Goal: Task Accomplishment & Management: Manage account settings

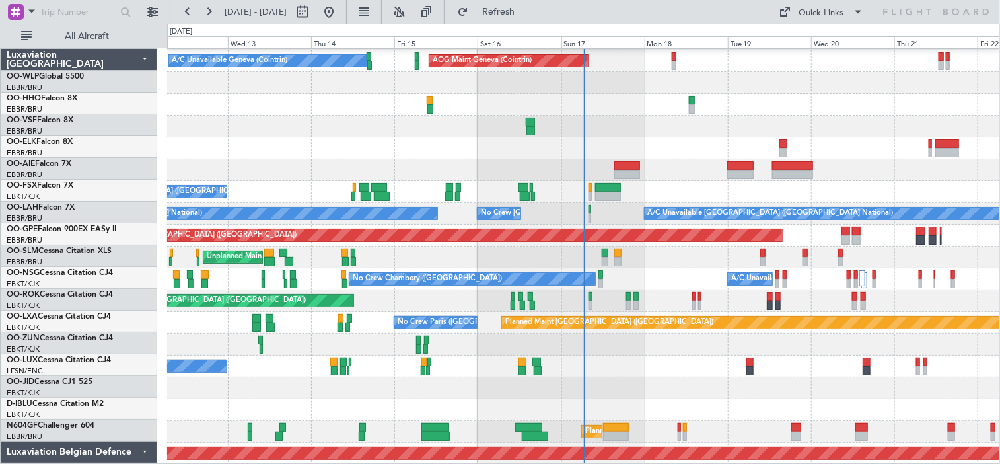
scroll to position [42, 0]
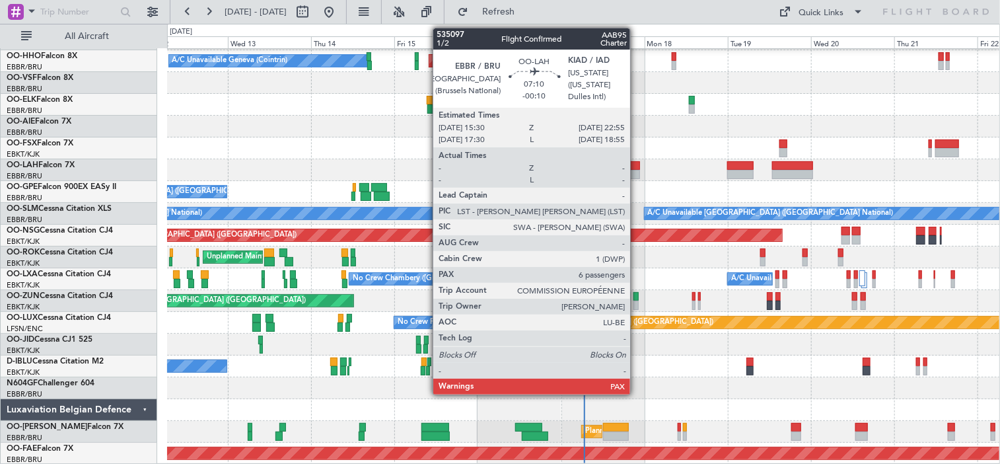
click at [636, 175] on div at bounding box center [627, 174] width 26 height 9
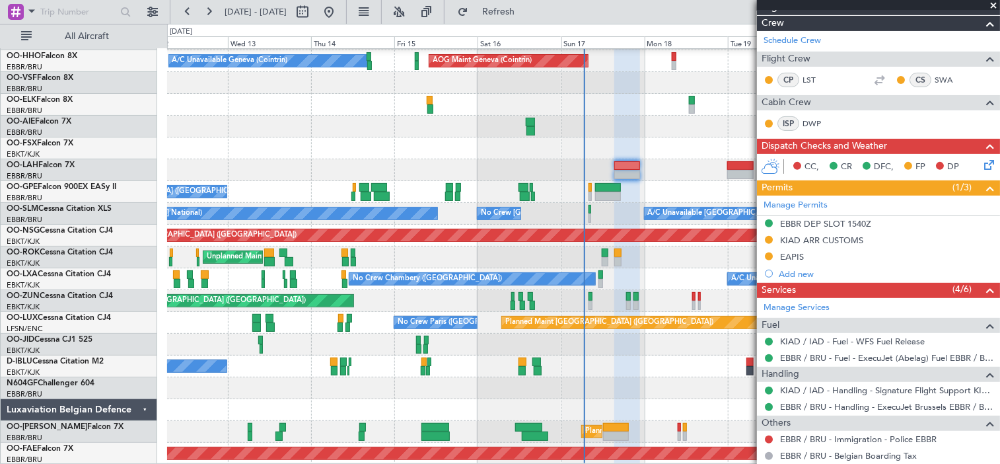
scroll to position [116, 0]
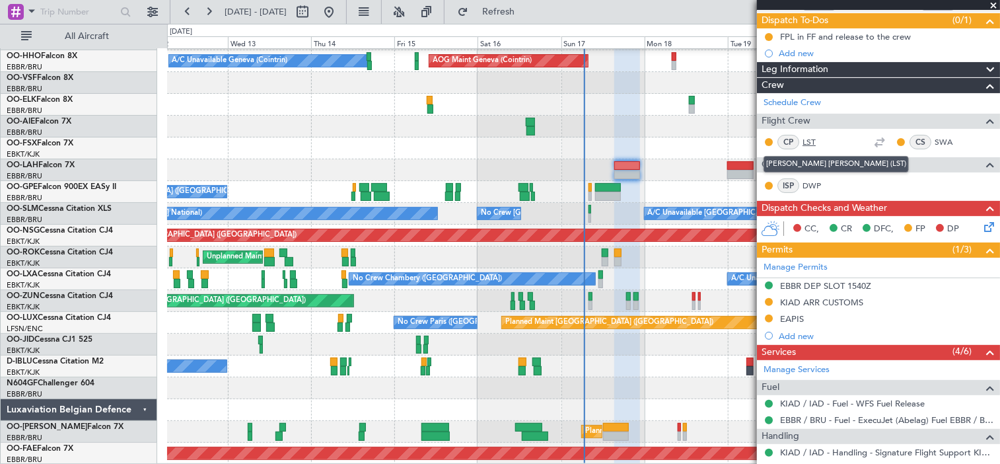
click at [807, 138] on link "LST" at bounding box center [818, 142] width 30 height 12
click at [358, 125] on div at bounding box center [583, 127] width 833 height 22
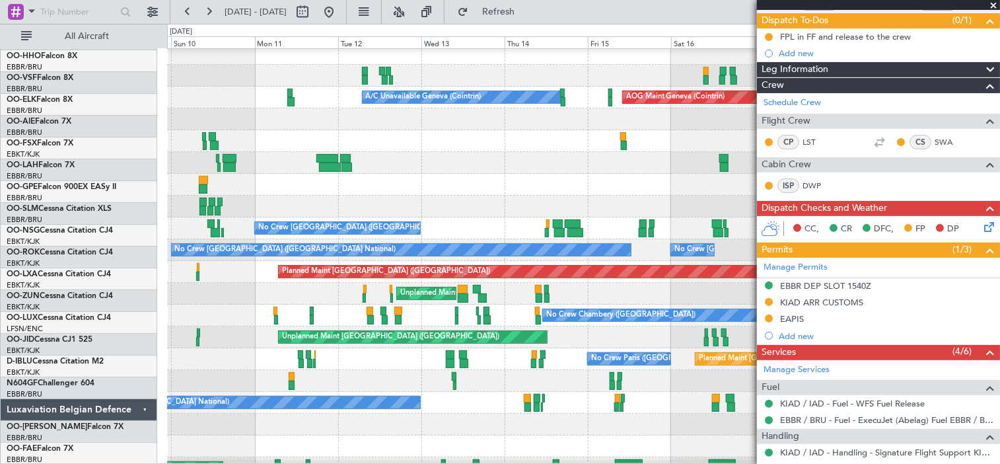
scroll to position [0, 0]
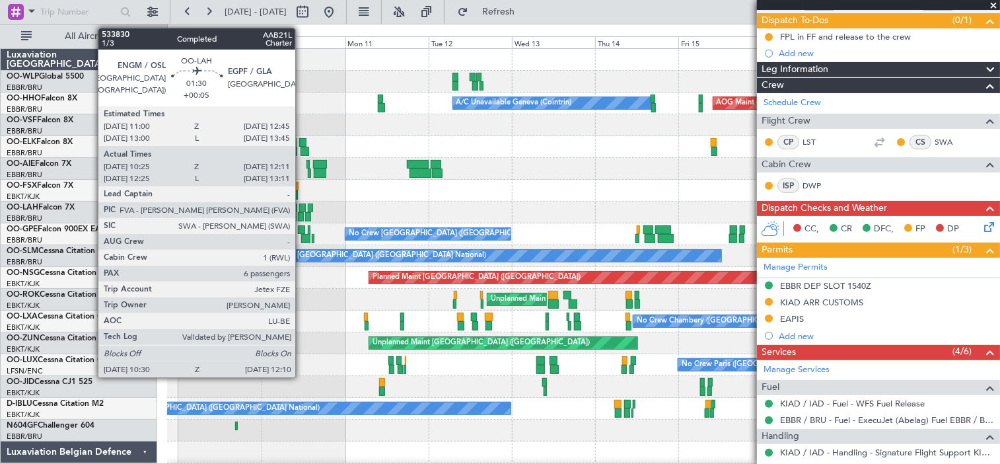
click at [301, 215] on div at bounding box center [301, 216] width 6 height 9
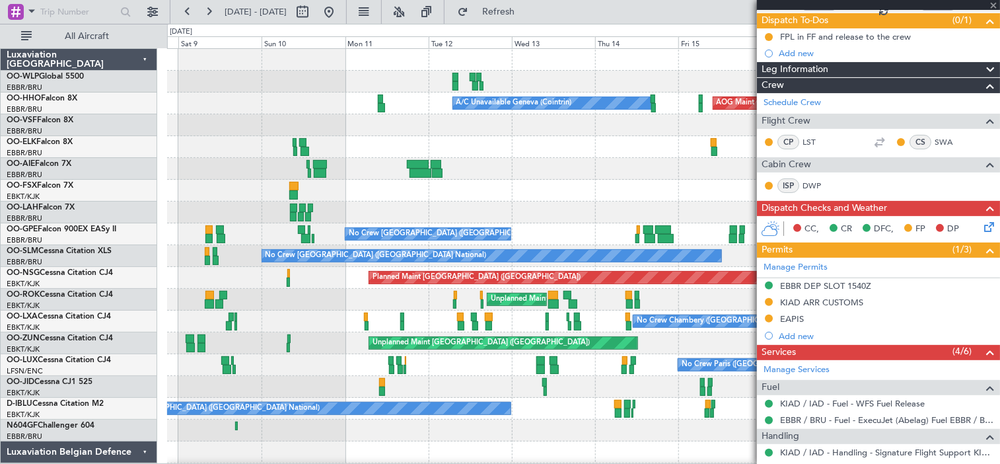
type input "+00:05"
type input "10:35"
type input "12:06"
type input "6"
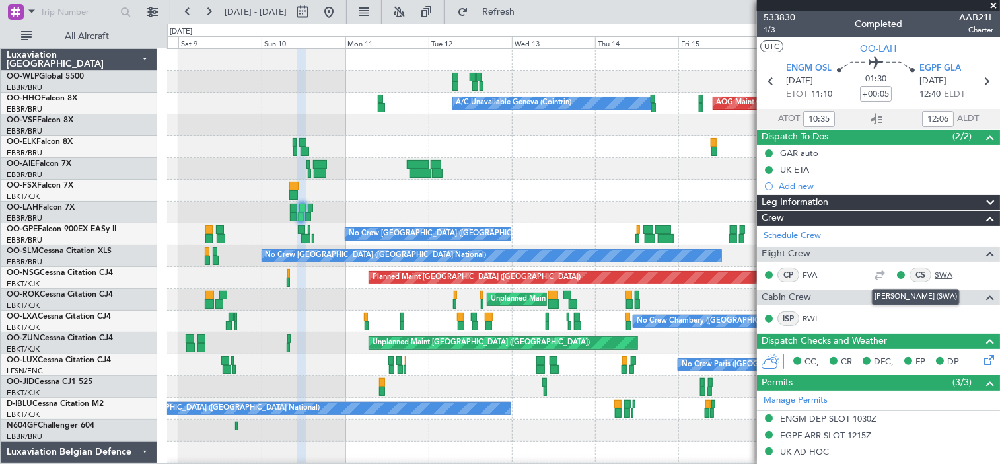
click at [935, 272] on link "SWA" at bounding box center [950, 275] width 30 height 12
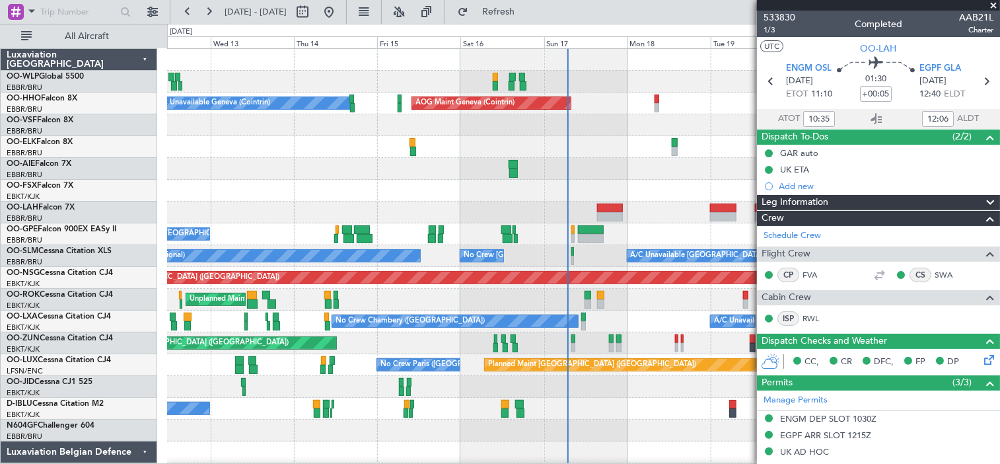
click at [192, 176] on div at bounding box center [583, 169] width 833 height 22
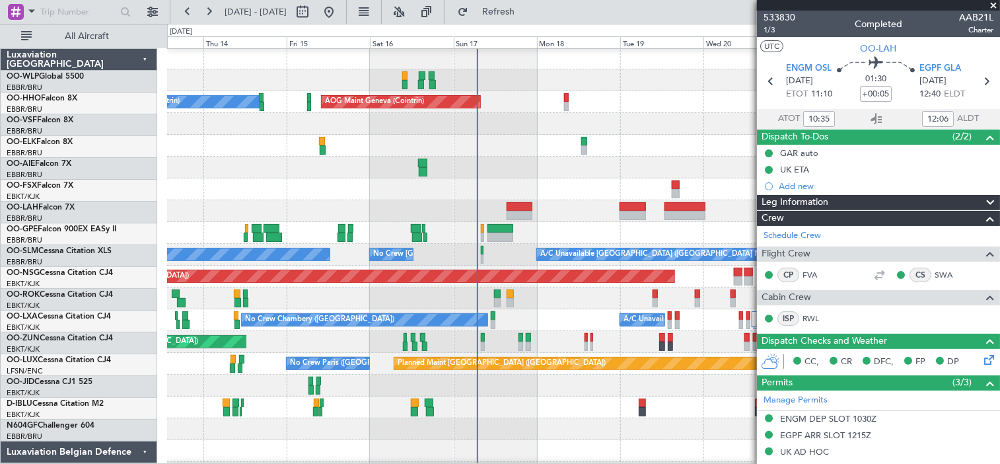
scroll to position [1, 0]
click at [453, 177] on div at bounding box center [583, 168] width 833 height 22
